Goal: Find specific page/section: Find specific page/section

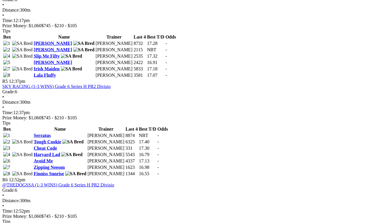
scroll to position [581, 0]
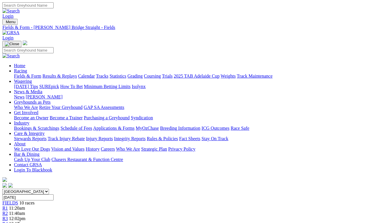
scroll to position [0, 0]
click at [23, 74] on link "Fields & Form" at bounding box center [27, 76] width 27 height 5
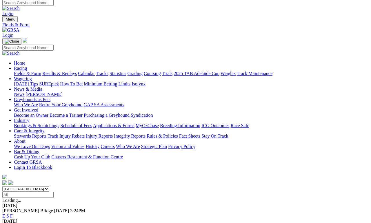
scroll to position [3, 0]
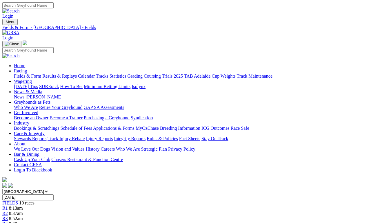
click at [22, 74] on link "Fields & Form" at bounding box center [27, 76] width 27 height 5
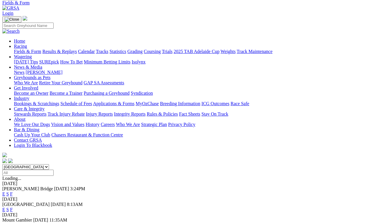
scroll to position [25, 0]
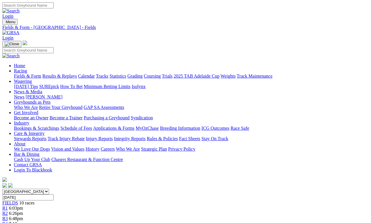
click at [54, 194] on input "Monday, 1 Sep 2025" at bounding box center [27, 197] width 51 height 6
type input "[DATE]"
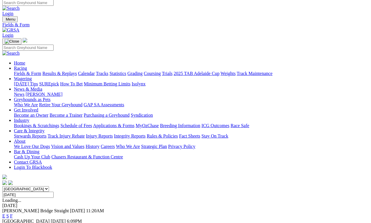
scroll to position [3, 0]
click at [13, 223] on link "F" at bounding box center [11, 226] width 3 height 5
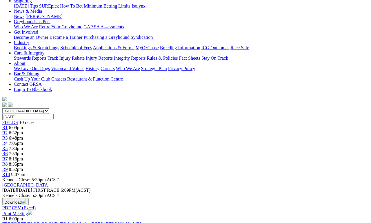
scroll to position [0, 1]
